Goal: Navigation & Orientation: Find specific page/section

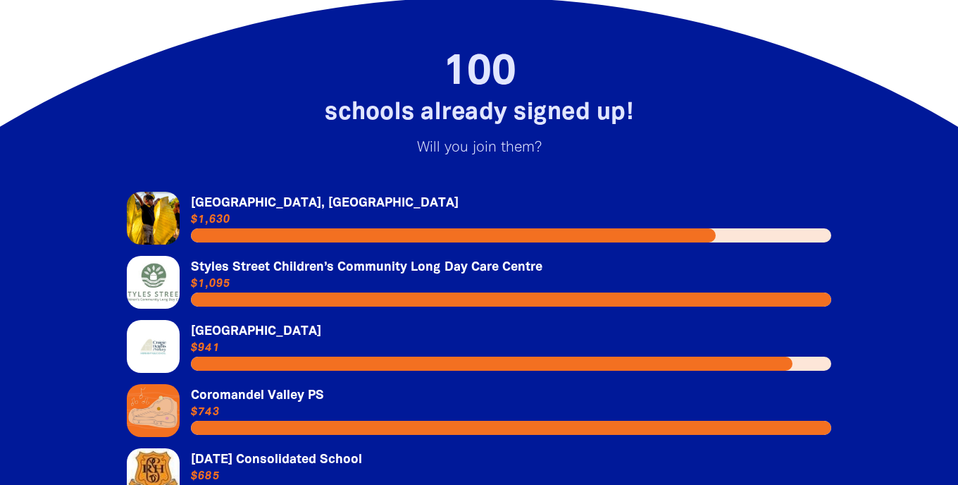
scroll to position [2949, 0]
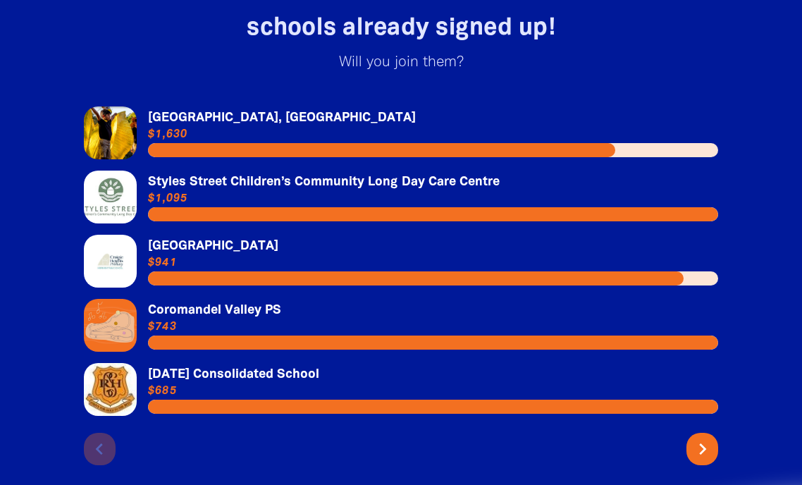
scroll to position [3086, 0]
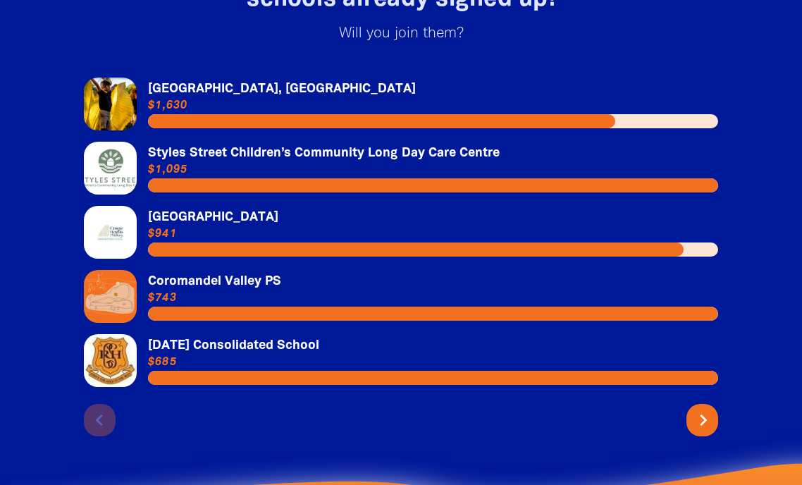
click at [703, 409] on icon "chevron_right" at bounding box center [703, 420] width 23 height 23
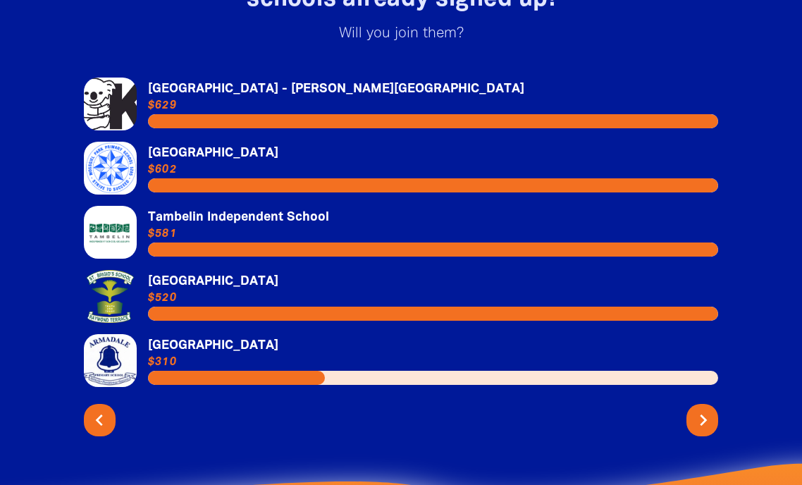
click at [703, 409] on icon "chevron_right" at bounding box center [703, 420] width 23 height 23
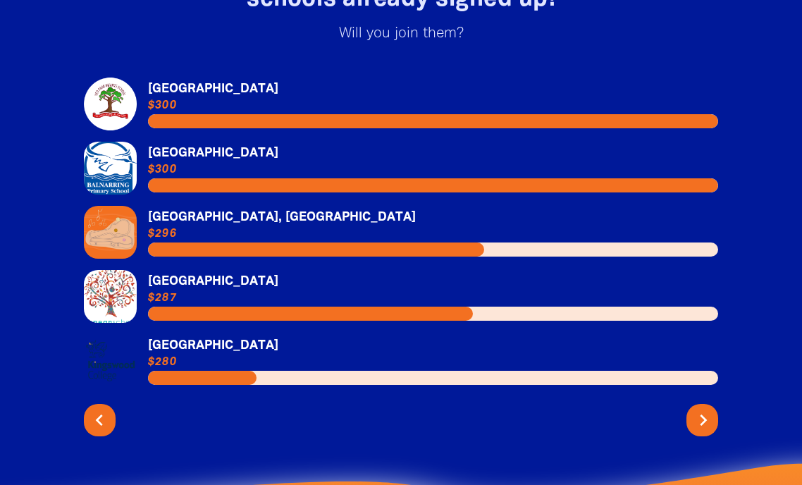
click at [703, 409] on icon "chevron_right" at bounding box center [703, 420] width 23 height 23
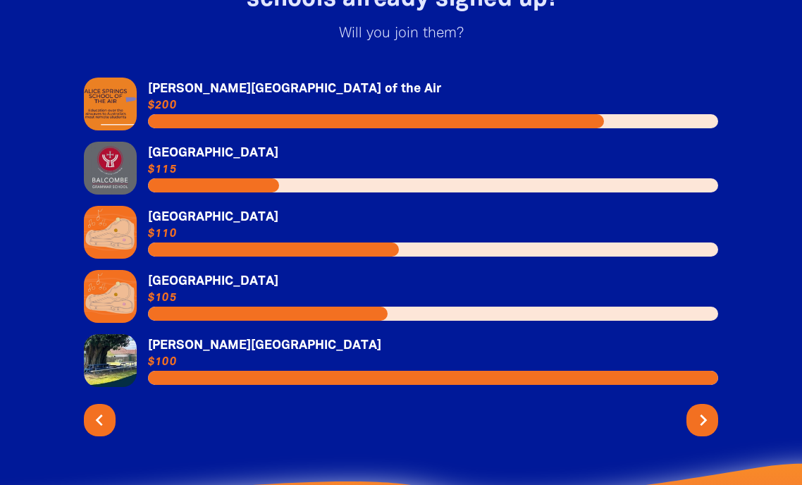
click at [703, 409] on icon "chevron_right" at bounding box center [703, 420] width 23 height 23
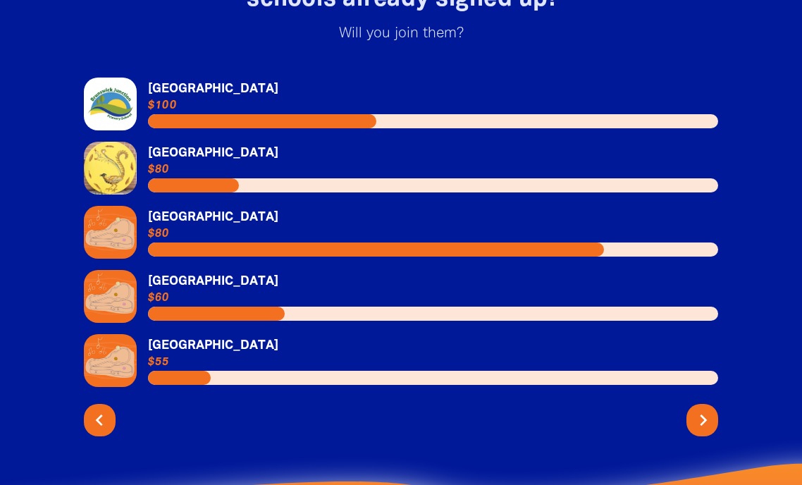
click at [703, 409] on icon "chevron_right" at bounding box center [703, 420] width 23 height 23
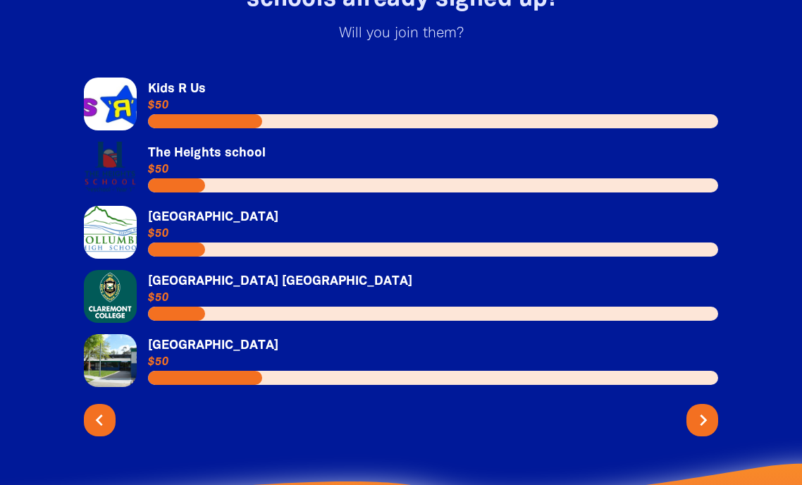
click at [703, 409] on icon "chevron_right" at bounding box center [703, 420] width 23 height 23
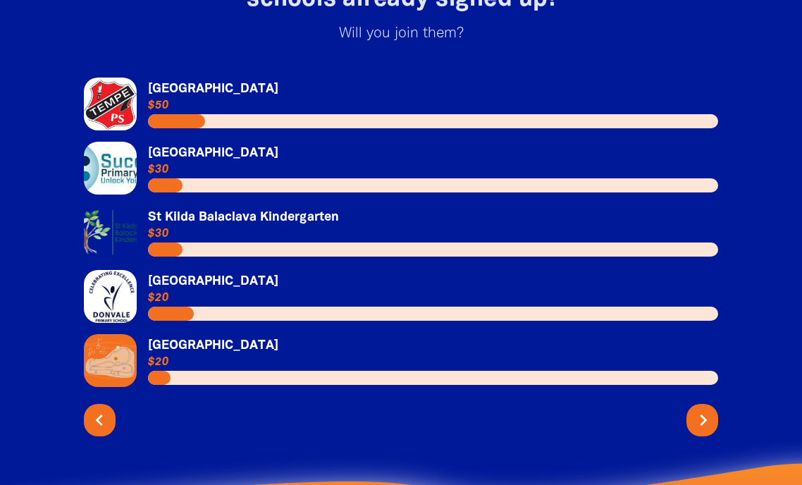
click at [703, 409] on icon "chevron_right" at bounding box center [703, 420] width 23 height 23
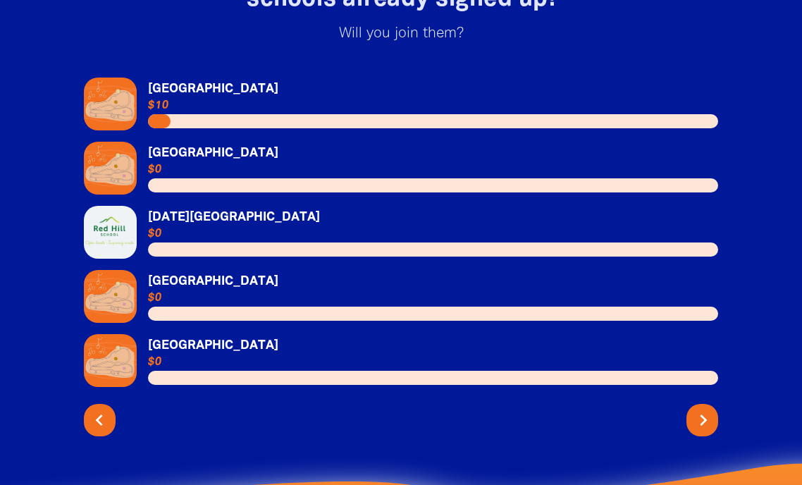
click at [703, 409] on icon "chevron_right" at bounding box center [703, 420] width 23 height 23
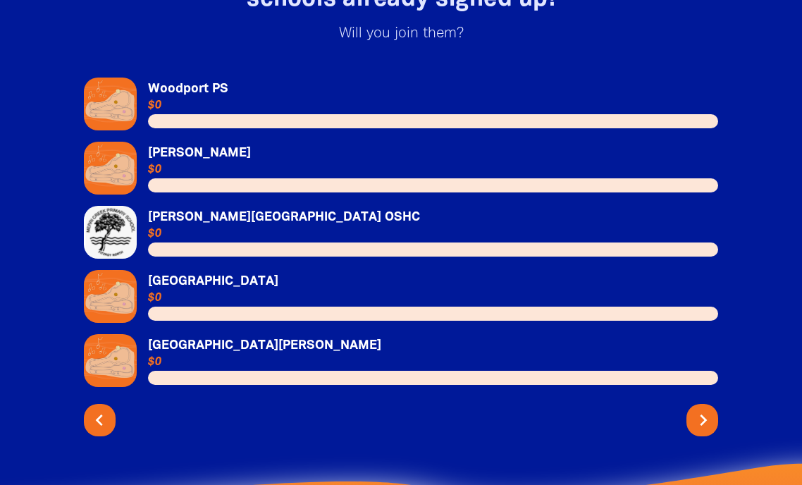
click at [703, 409] on icon "chevron_right" at bounding box center [703, 420] width 23 height 23
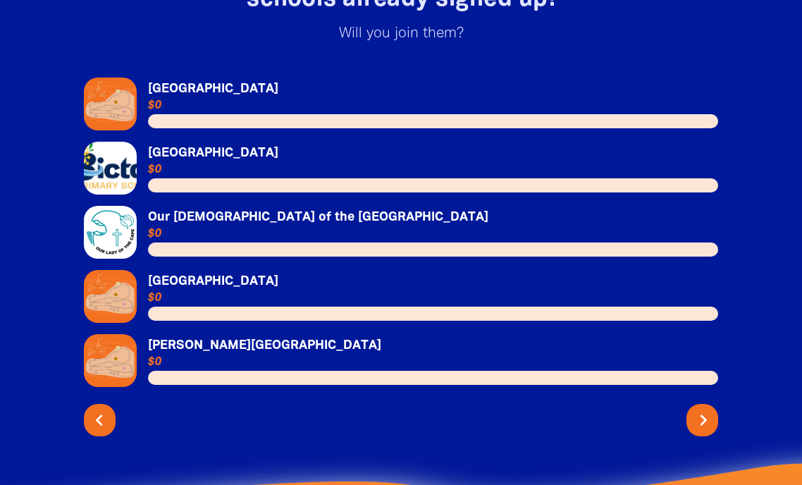
click at [703, 409] on icon "chevron_right" at bounding box center [703, 420] width 23 height 23
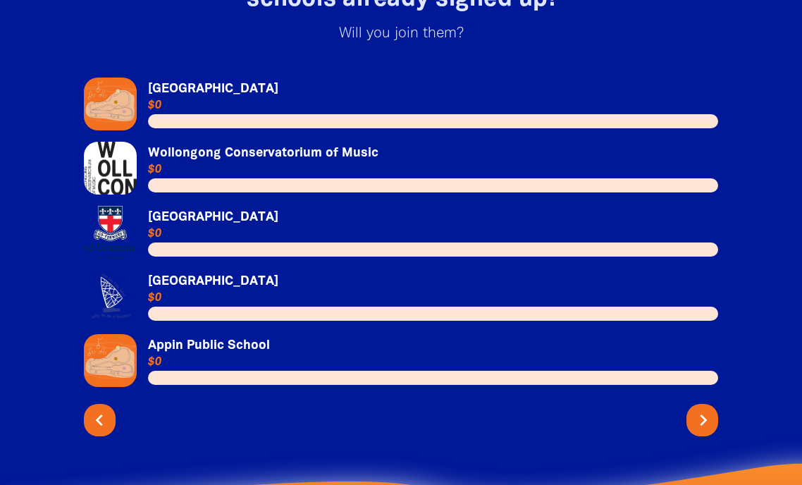
click at [703, 409] on icon "chevron_right" at bounding box center [703, 420] width 23 height 23
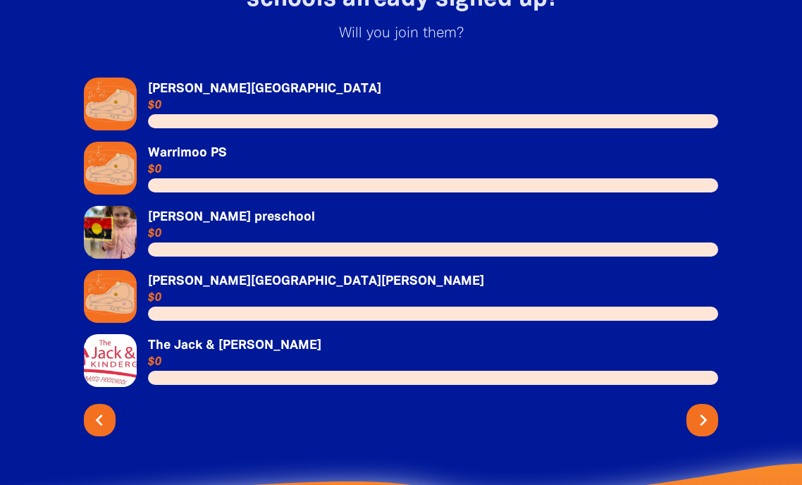
click at [703, 409] on icon "chevron_right" at bounding box center [703, 420] width 23 height 23
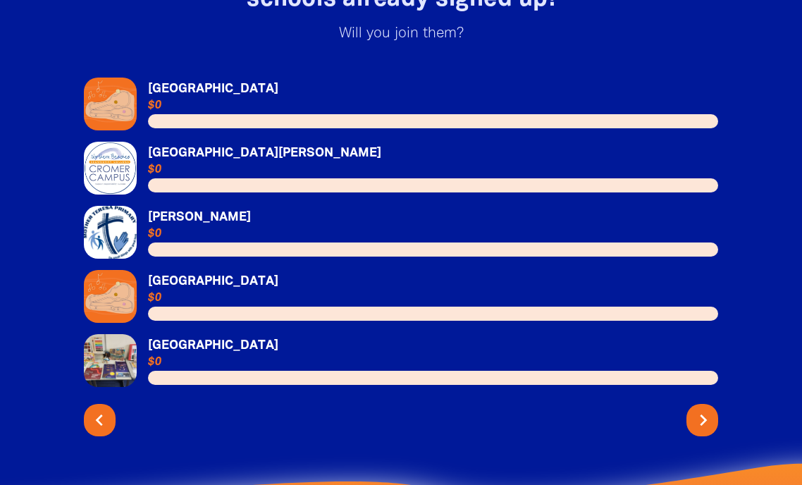
click at [703, 409] on icon "chevron_right" at bounding box center [703, 420] width 23 height 23
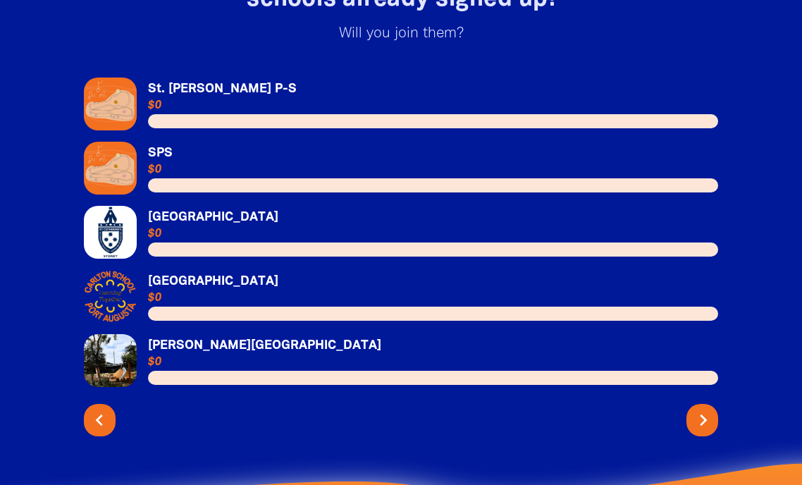
click at [703, 409] on icon "chevron_right" at bounding box center [703, 420] width 23 height 23
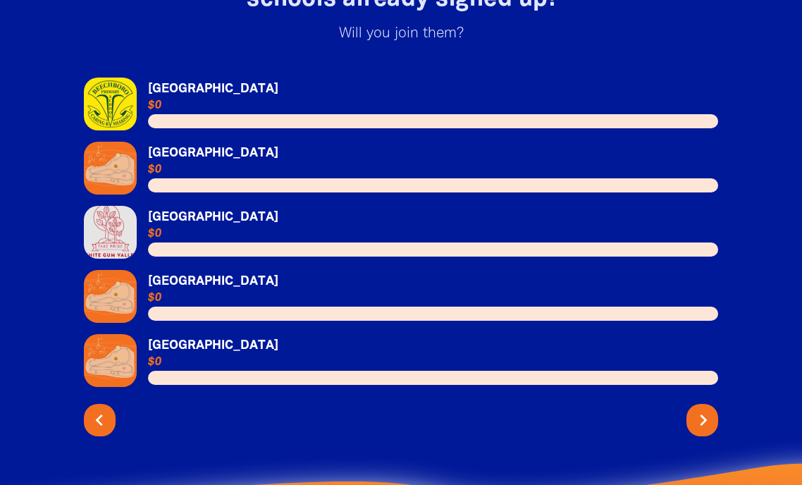
click at [703, 409] on icon "chevron_right" at bounding box center [703, 420] width 23 height 23
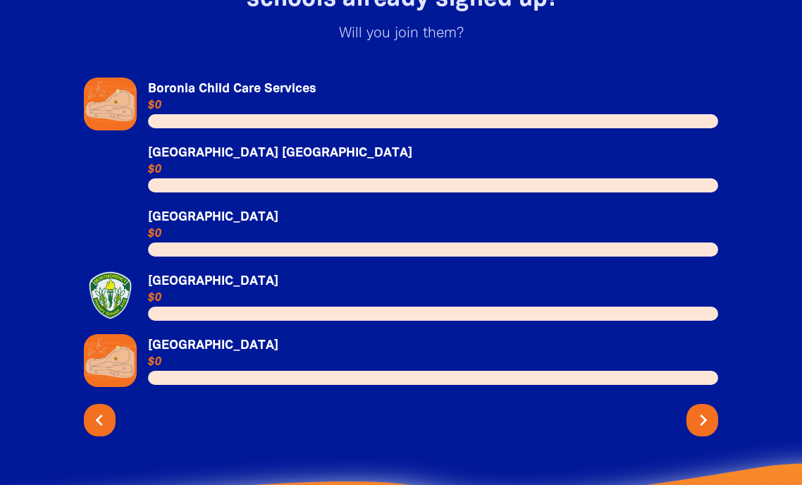
click at [703, 409] on icon "chevron_right" at bounding box center [703, 420] width 23 height 23
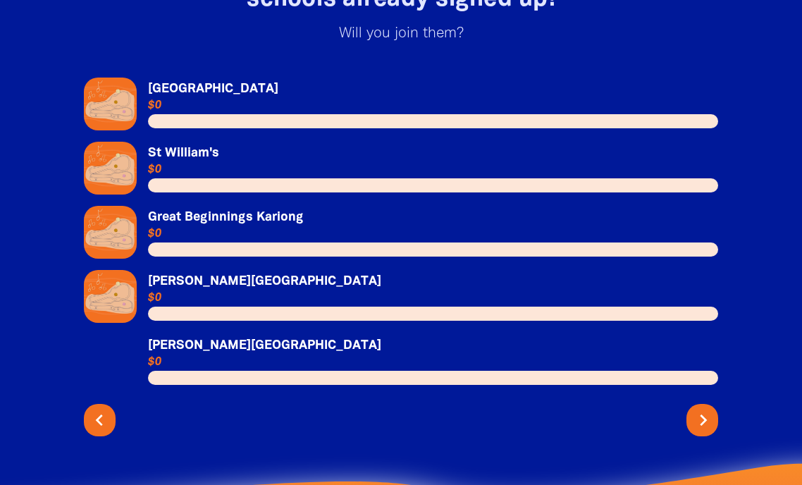
click at [703, 409] on icon "chevron_right" at bounding box center [703, 420] width 23 height 23
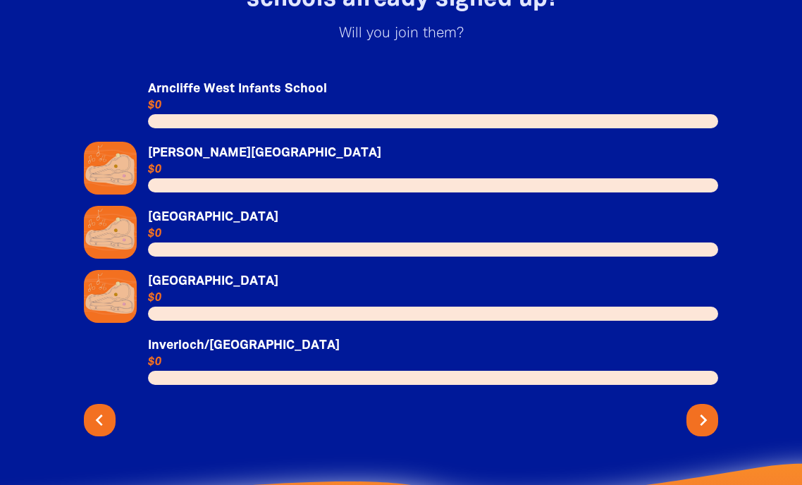
click at [703, 409] on icon "chevron_right" at bounding box center [703, 420] width 23 height 23
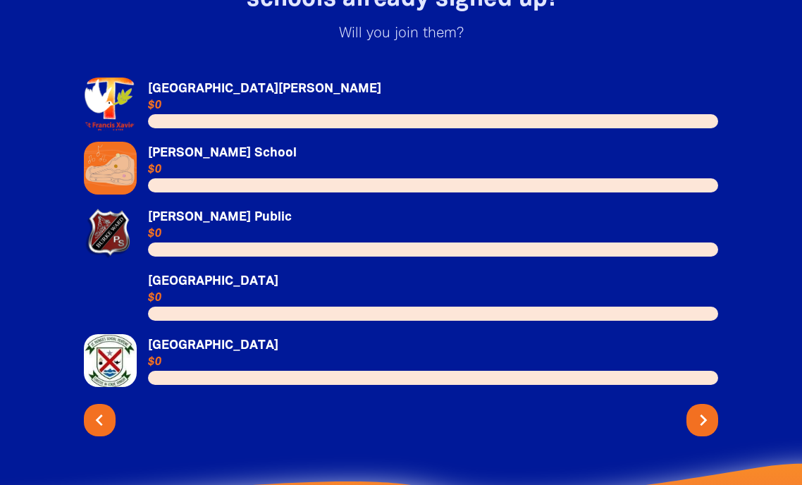
click at [703, 409] on icon "chevron_right" at bounding box center [703, 420] width 23 height 23
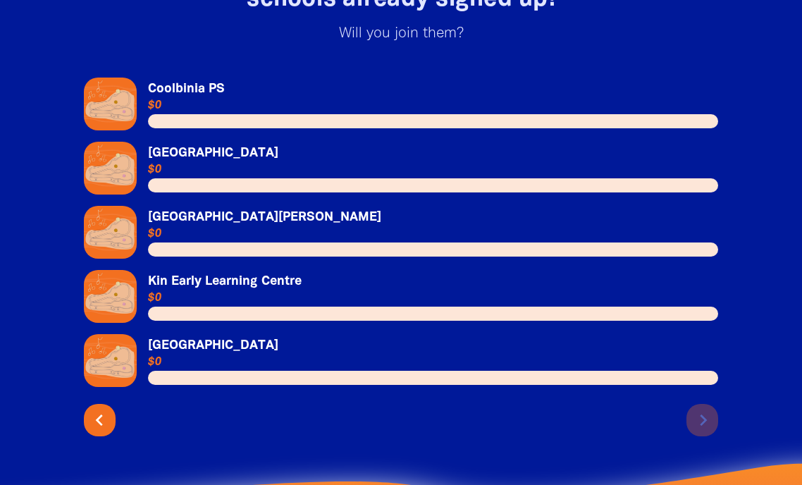
click at [703, 403] on div "chevron_left chevron_right" at bounding box center [401, 416] width 634 height 37
click at [104, 411] on icon "chevron_left" at bounding box center [98, 420] width 23 height 23
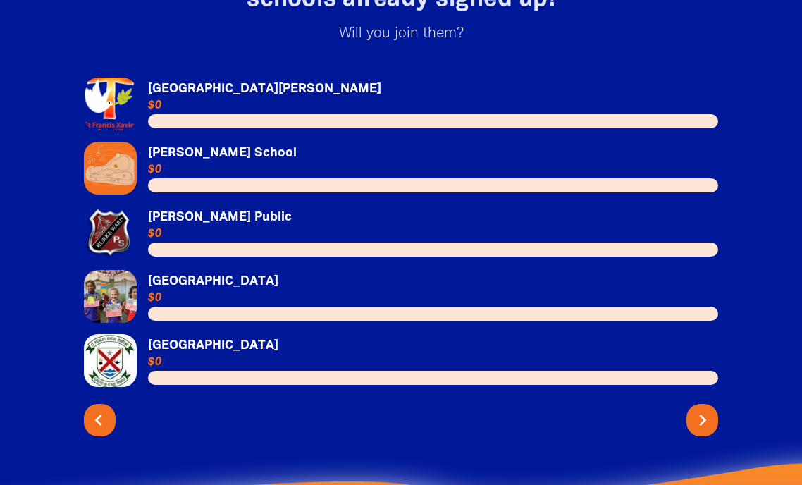
click at [104, 411] on icon "chevron_left" at bounding box center [98, 420] width 23 height 23
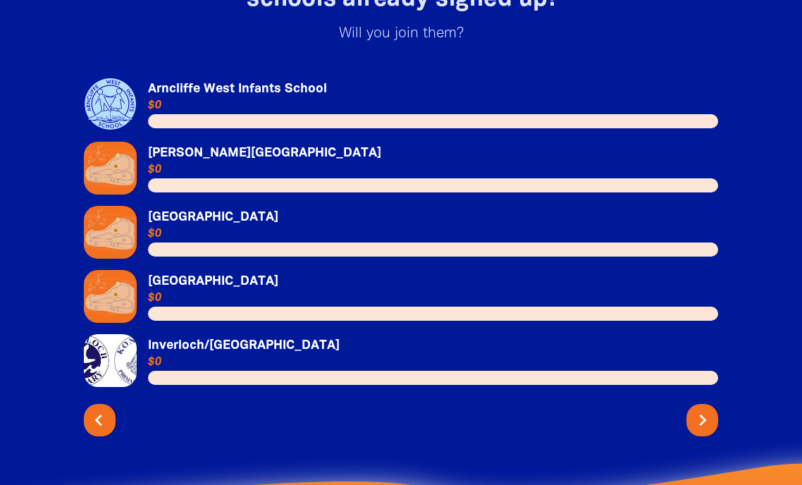
click at [104, 411] on icon "chevron_left" at bounding box center [98, 420] width 23 height 23
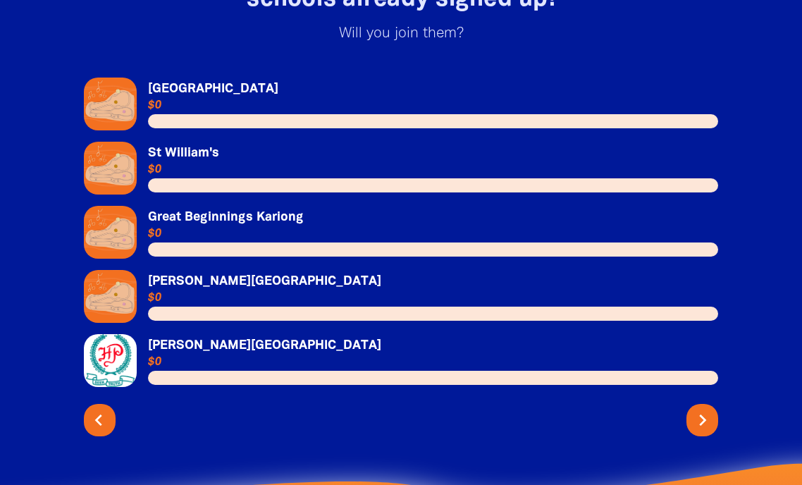
click at [104, 411] on icon "chevron_left" at bounding box center [98, 420] width 23 height 23
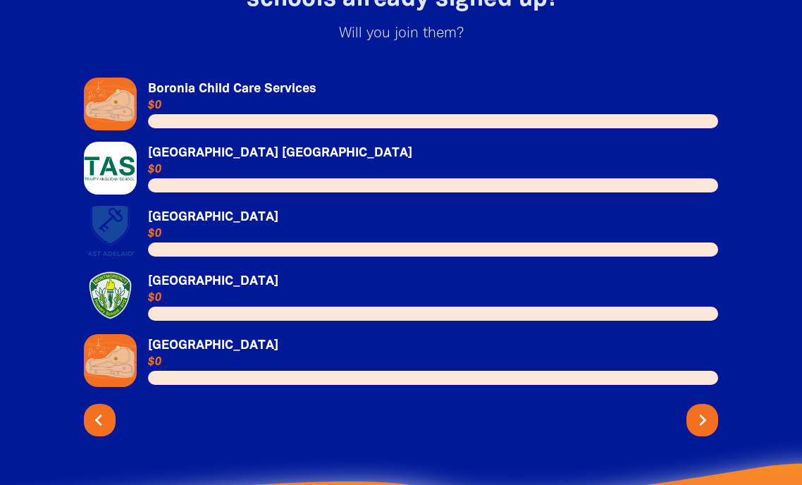
click at [104, 411] on icon "chevron_left" at bounding box center [98, 420] width 23 height 23
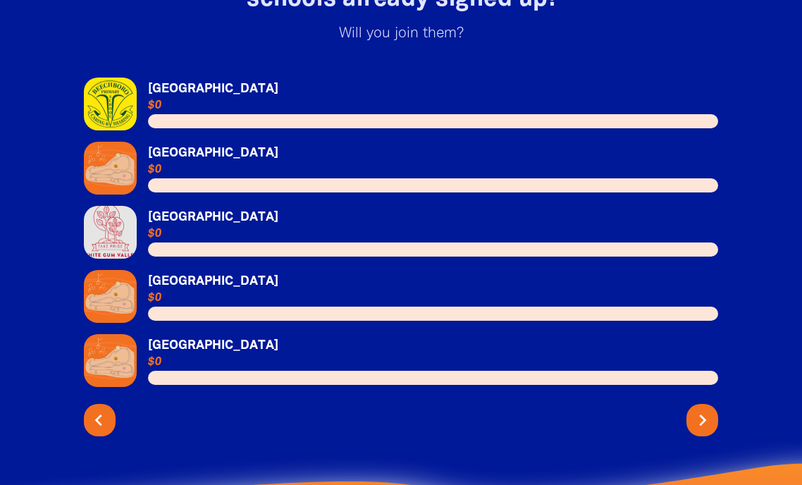
click at [104, 411] on icon "chevron_left" at bounding box center [98, 420] width 23 height 23
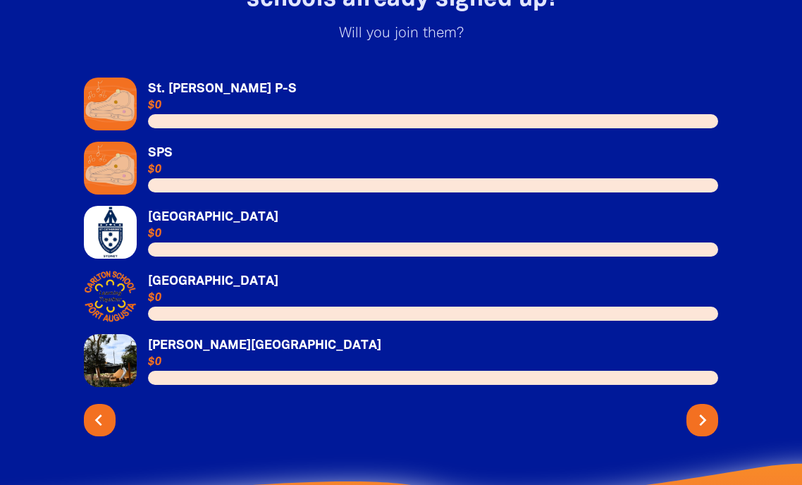
click at [104, 411] on icon "chevron_left" at bounding box center [98, 420] width 23 height 23
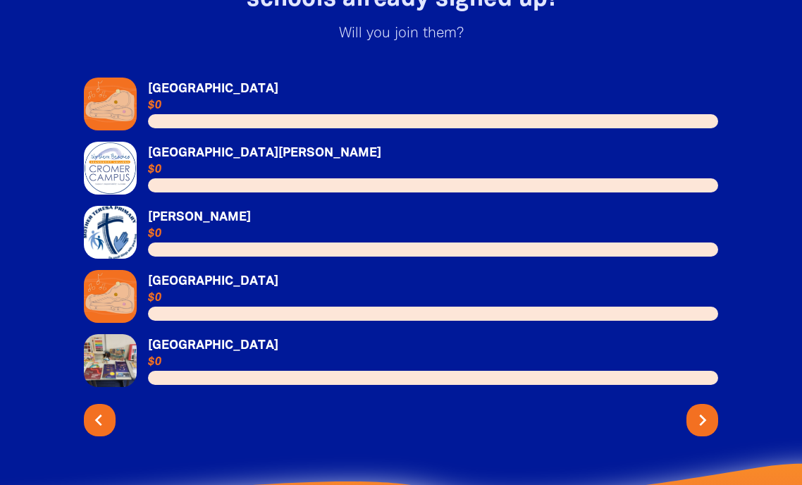
click at [104, 411] on icon "chevron_left" at bounding box center [98, 420] width 23 height 23
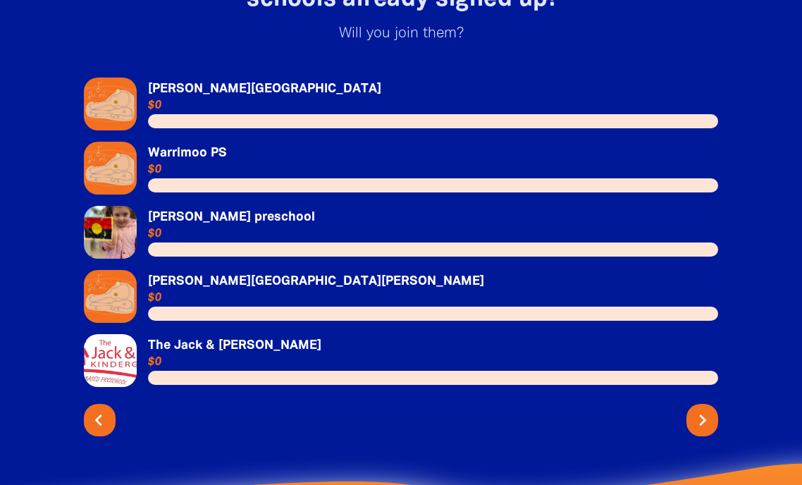
click at [96, 419] on button "chevron_left" at bounding box center [100, 420] width 32 height 32
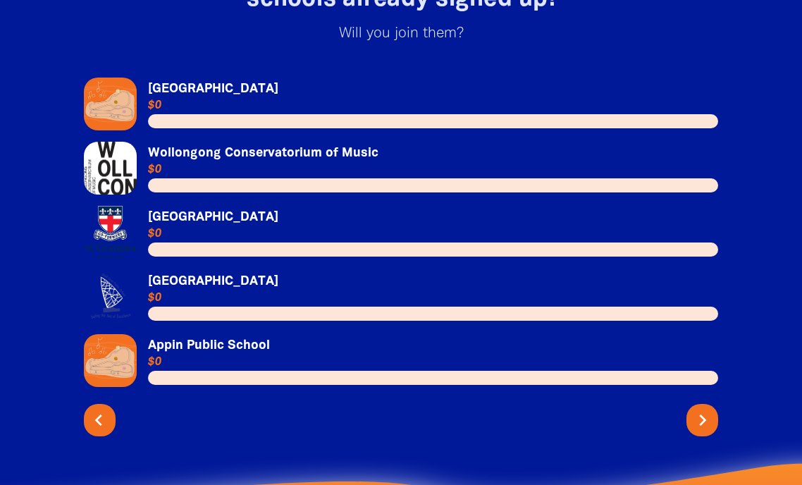
click at [108, 409] on icon "chevron_left" at bounding box center [98, 420] width 23 height 23
